Goal: Task Accomplishment & Management: Complete application form

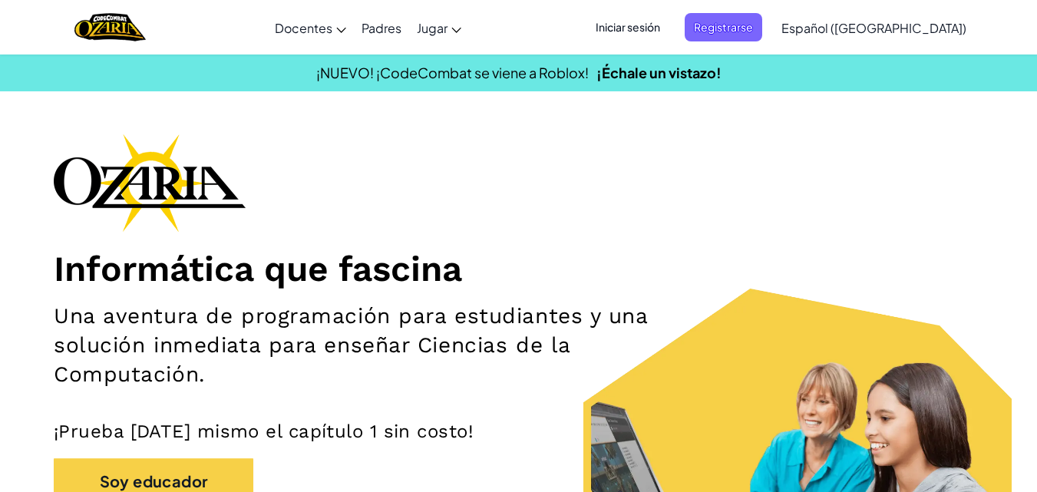
click at [669, 31] on span "Iniciar sesión" at bounding box center [627, 27] width 83 height 28
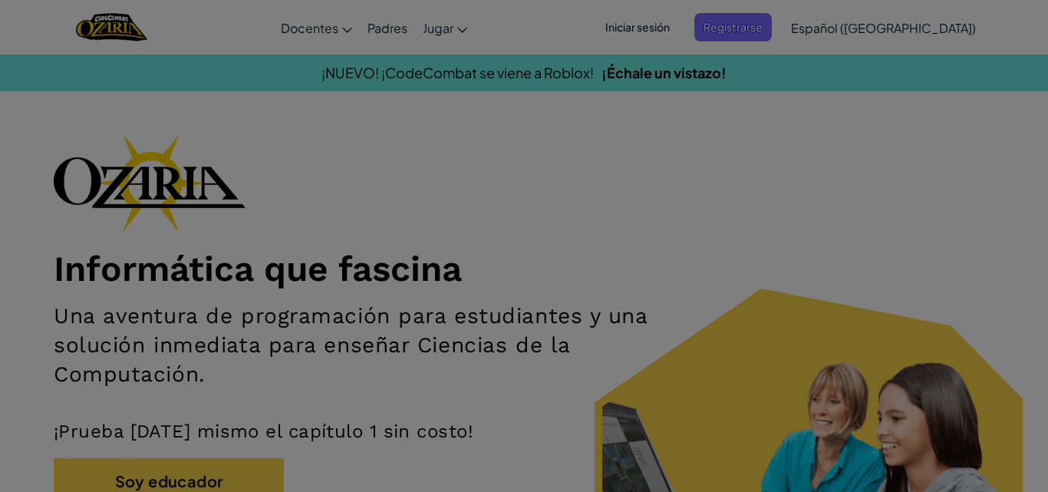
click at [669, 29] on div "Ingresa a [DOMAIN_NAME] ClassLink o Error desconocido. Email o Nombre de usuari…" at bounding box center [524, 131] width 460 height 457
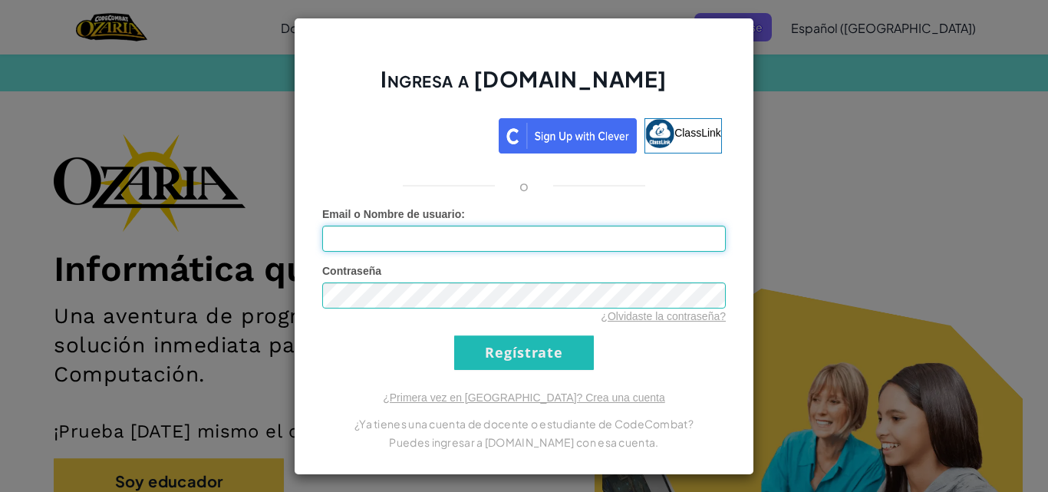
click at [549, 235] on input "Email o Nombre de usuario :" at bounding box center [524, 239] width 404 height 26
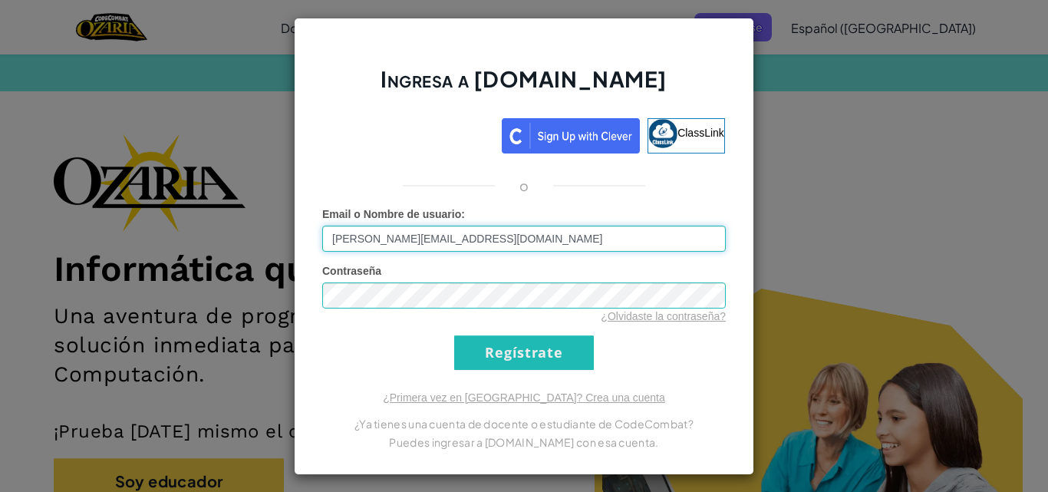
type input "[PERSON_NAME][EMAIL_ADDRESS][DOMAIN_NAME]"
click at [454, 335] on input "Regístrate" at bounding box center [524, 352] width 140 height 35
